Goal: Task Accomplishment & Management: Manage account settings

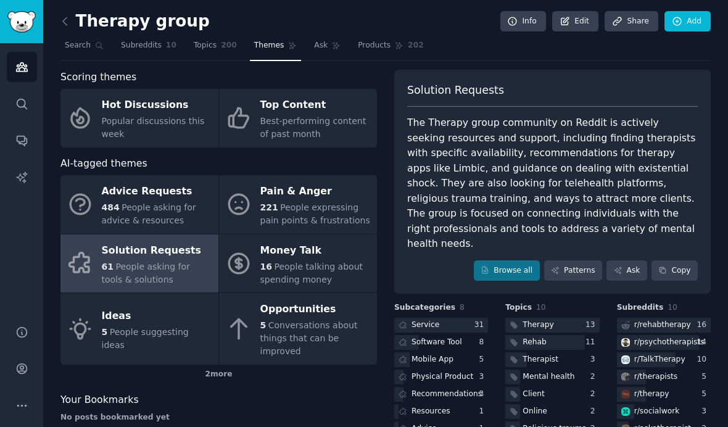
scroll to position [-1, 0]
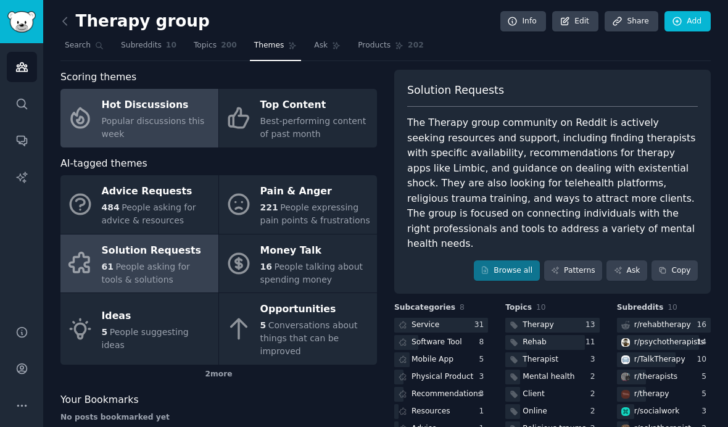
click at [183, 116] on span "Popular discussions this week" at bounding box center [153, 127] width 103 height 23
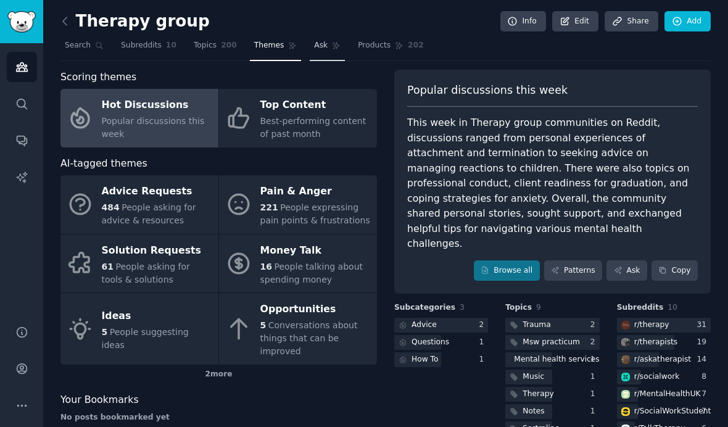
click at [322, 51] on link "Ask" at bounding box center [327, 48] width 35 height 25
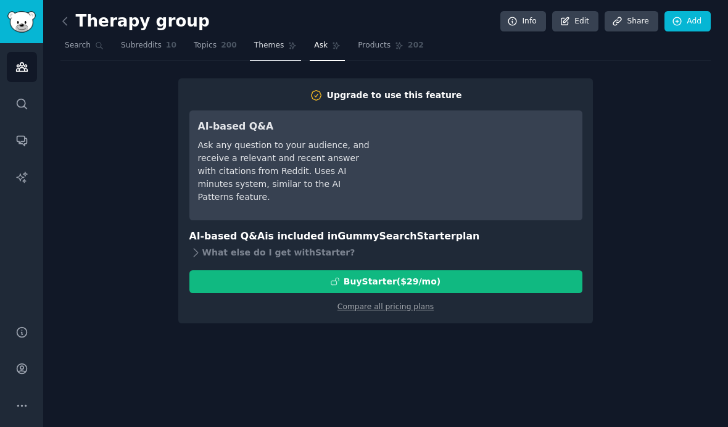
click at [257, 51] on link "Themes" at bounding box center [276, 48] width 52 height 25
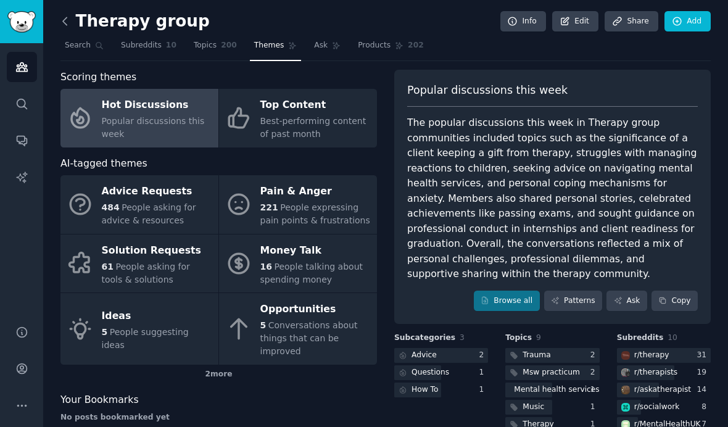
click at [68, 17] on icon at bounding box center [65, 21] width 13 height 13
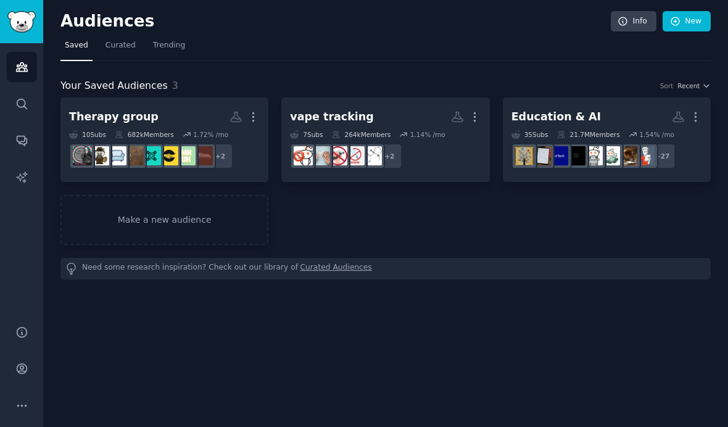
click at [140, 131] on div "682k Members" at bounding box center [144, 134] width 59 height 9
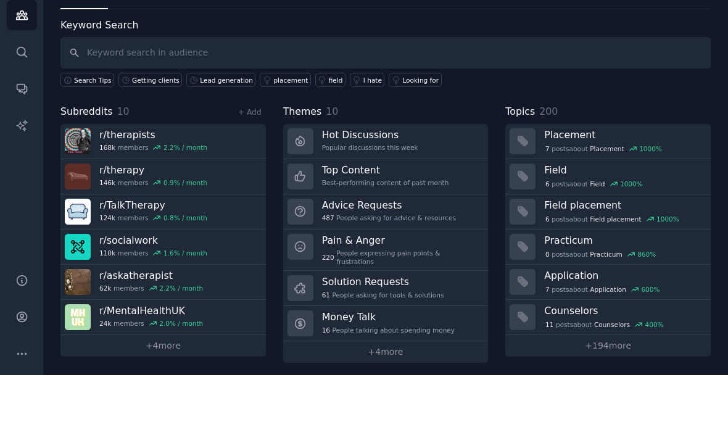
scroll to position [51, 0]
click at [116, 387] on link "+ 4 more" at bounding box center [163, 398] width 206 height 22
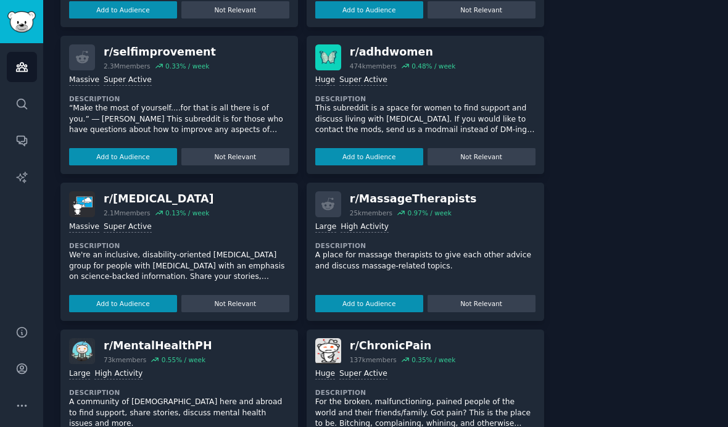
scroll to position [1130, 0]
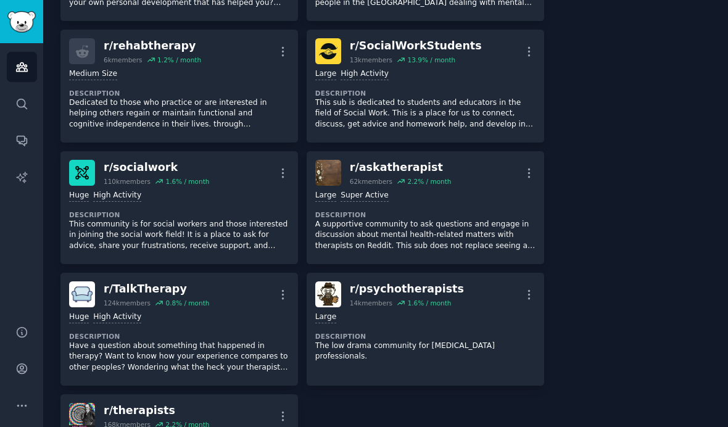
scroll to position [77, 0]
